Goal: Find contact information: Find contact information

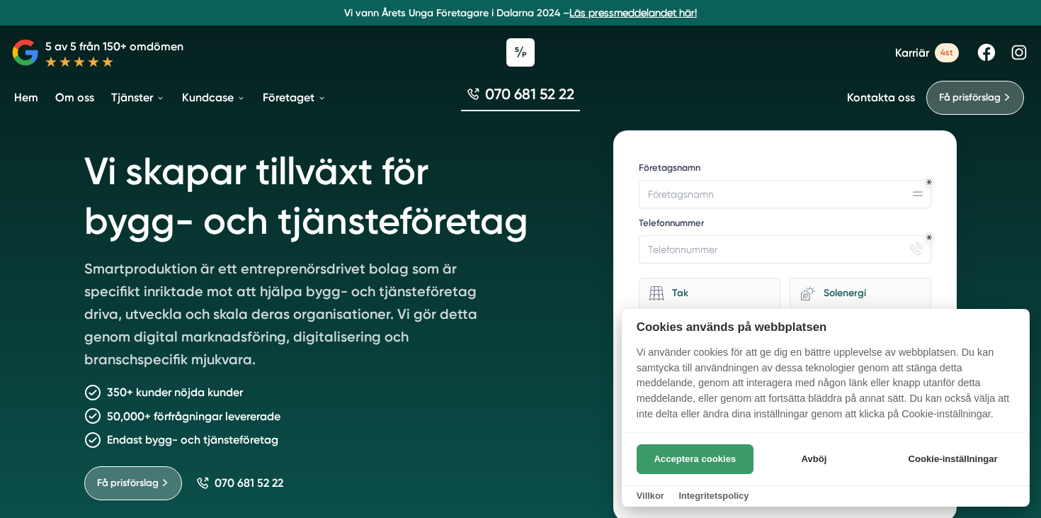
click at [704, 453] on button "Acceptera cookies" at bounding box center [694, 459] width 117 height 30
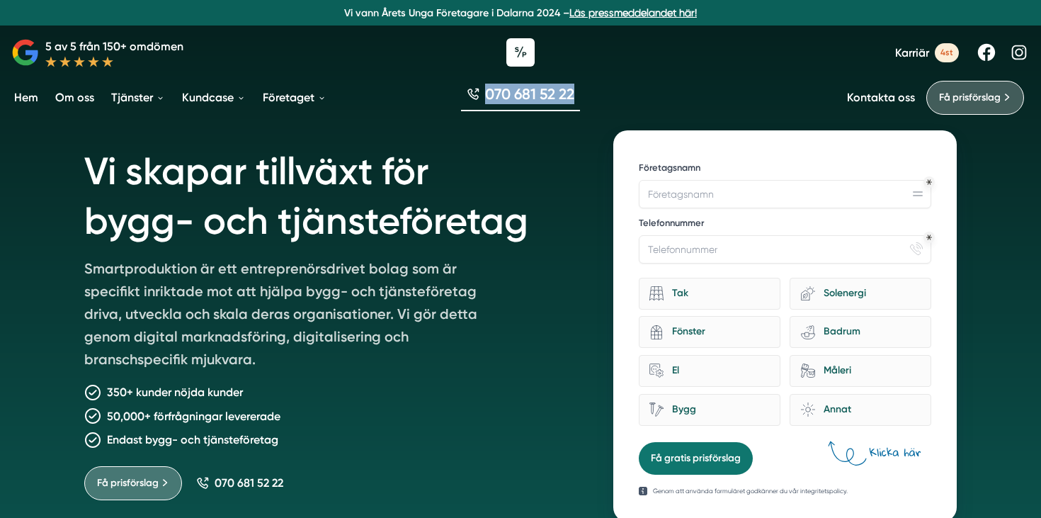
drag, startPoint x: 598, startPoint y: 91, endPoint x: 487, endPoint y: 91, distance: 111.1
click at [486, 91] on div "070 681 52 22" at bounding box center [520, 97] width 1041 height 47
copy span "070 681 52 22"
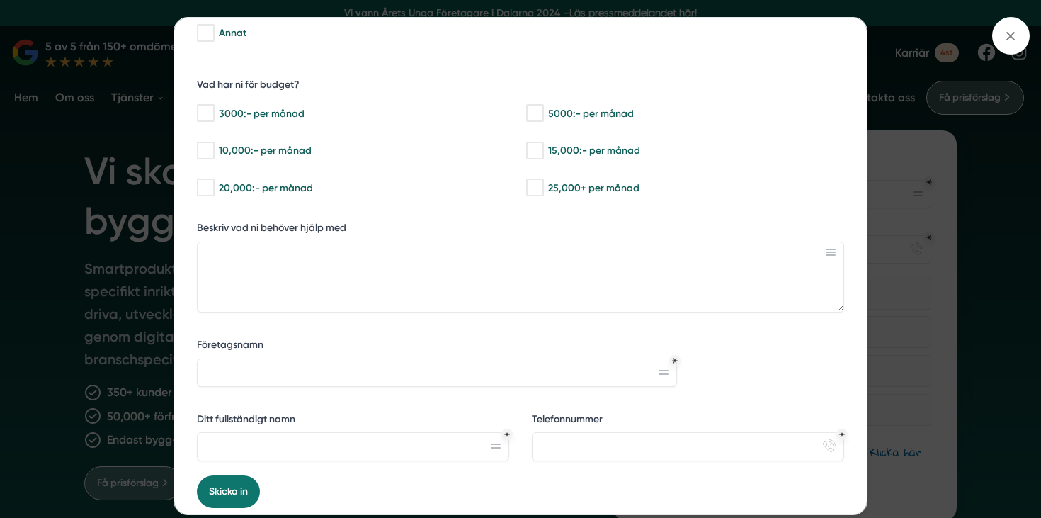
scroll to position [304, 0]
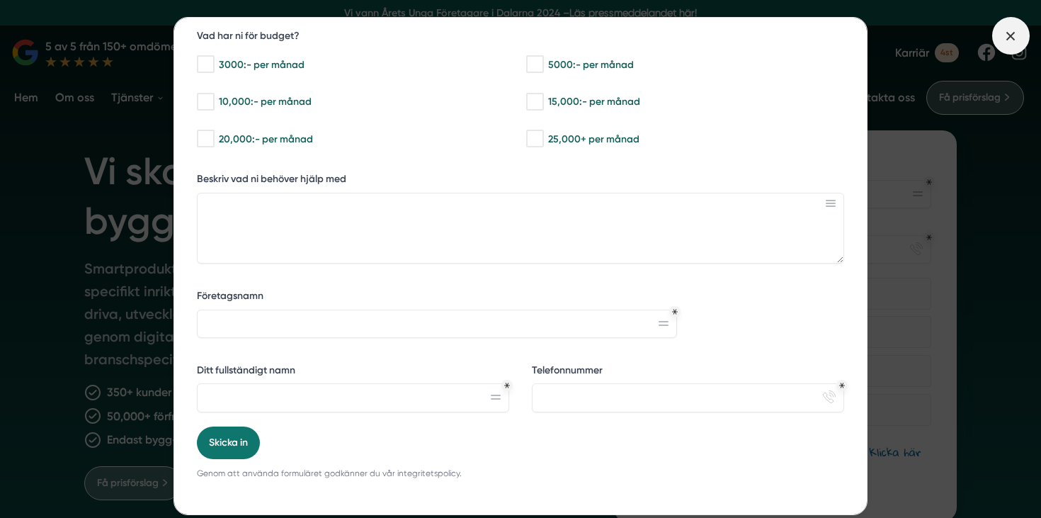
click at [1017, 33] on icon at bounding box center [1010, 36] width 16 height 16
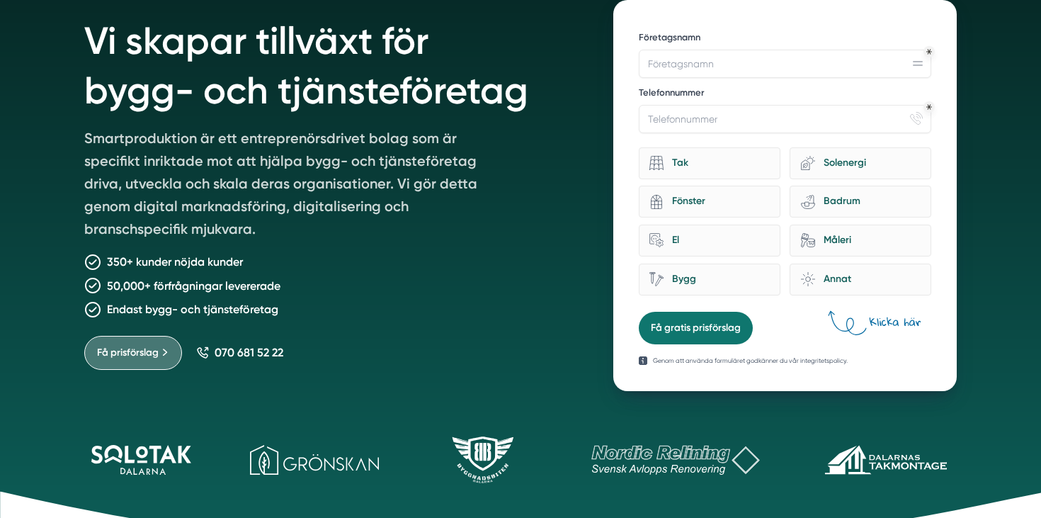
scroll to position [0, 0]
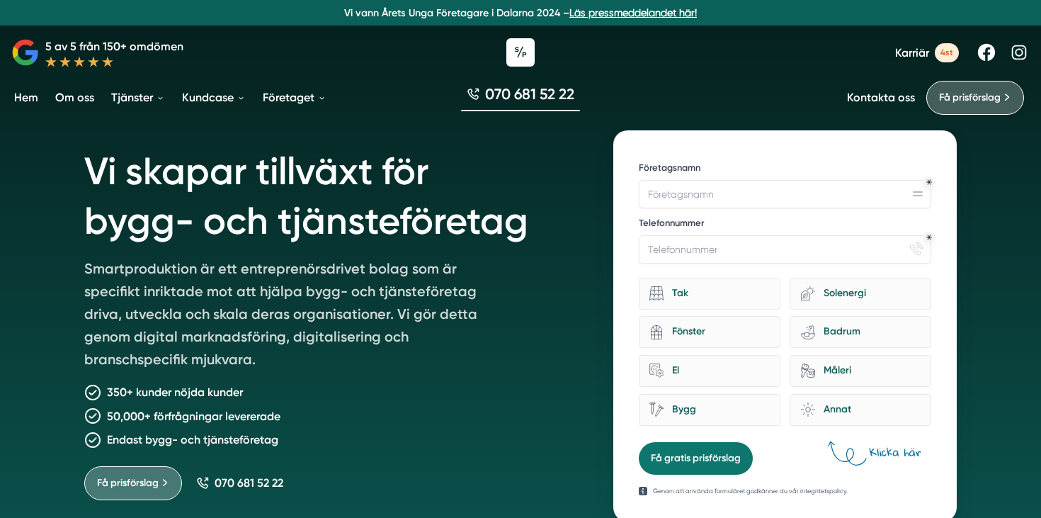
drag, startPoint x: 602, startPoint y: 92, endPoint x: 482, endPoint y: 93, distance: 119.6
click at [482, 93] on div "070 681 52 22" at bounding box center [520, 97] width 1041 height 47
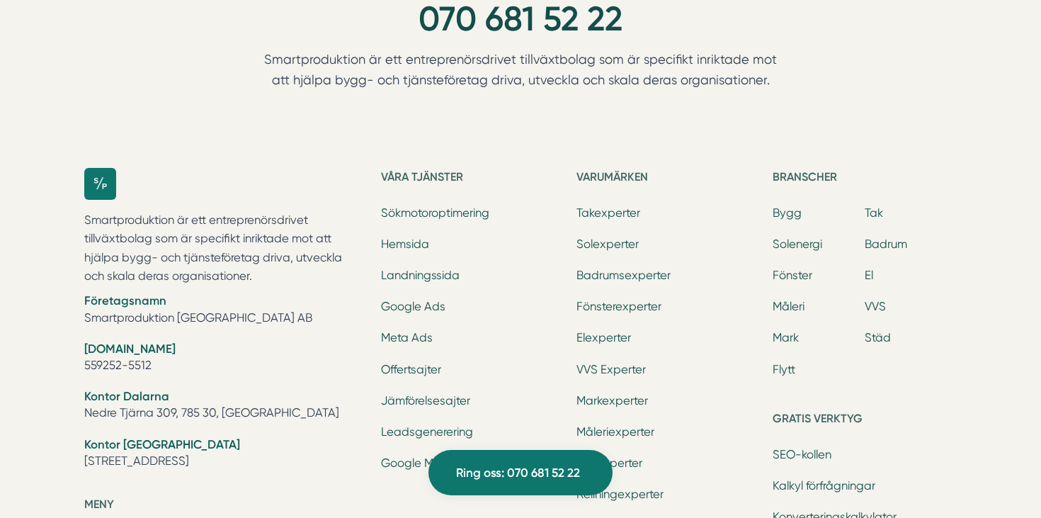
scroll to position [4465, 0]
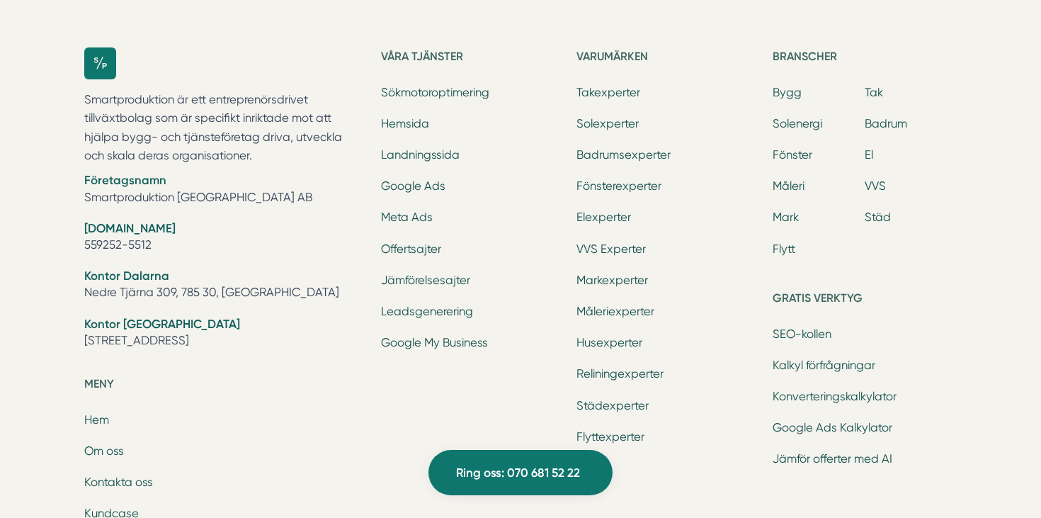
click at [487, 496] on div "Våra tjänster Sökmotoroptimering [GEOGRAPHIC_DATA] Landningssida Google Ads Met…" at bounding box center [473, 403] width 184 height 713
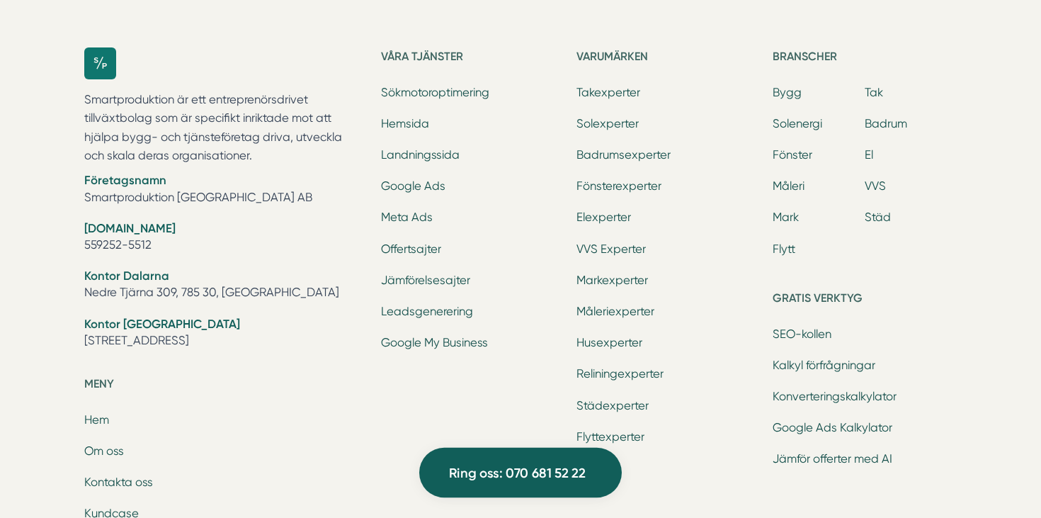
click at [489, 487] on link "Ring oss: 070 681 52 22" at bounding box center [520, 472] width 202 height 50
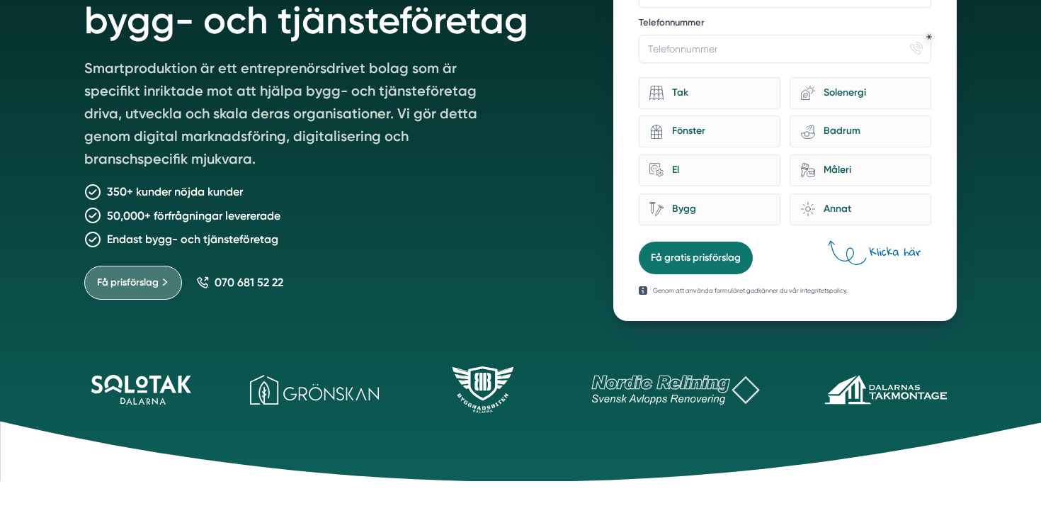
scroll to position [0, 0]
